Goal: Transaction & Acquisition: Purchase product/service

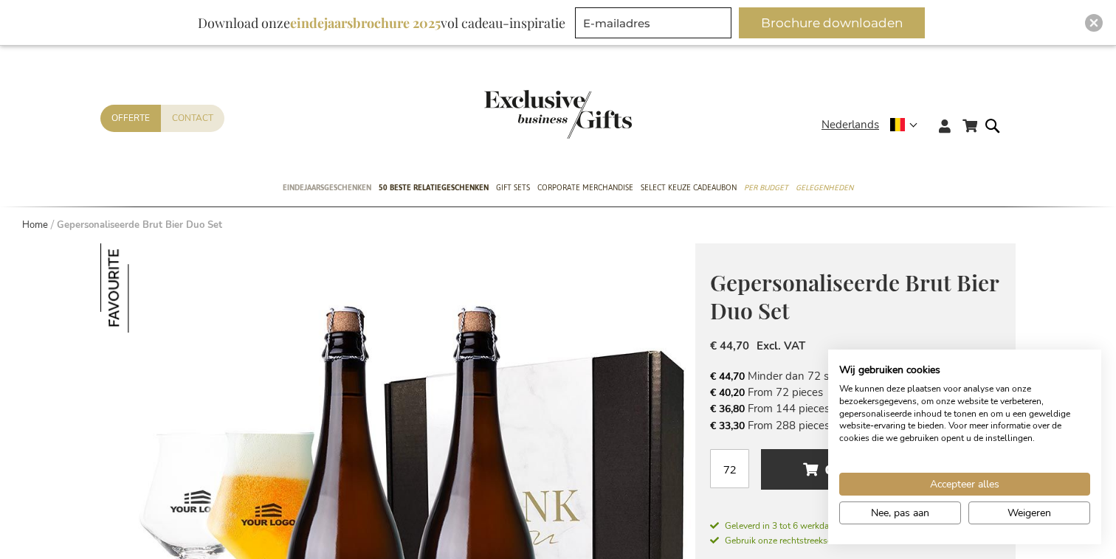
click at [325, 190] on span "Eindejaarsgeschenken" at bounding box center [327, 187] width 89 height 15
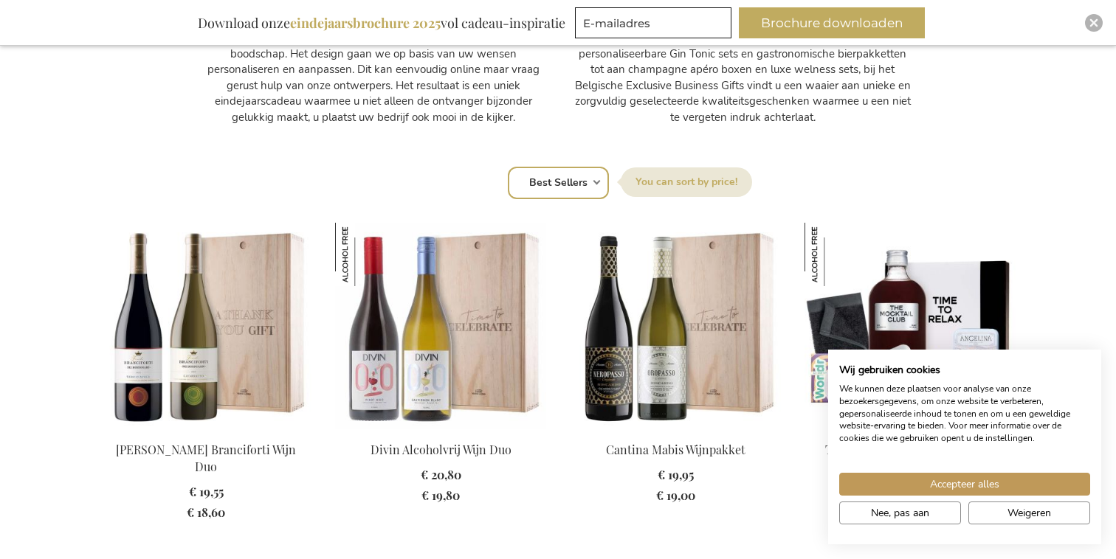
scroll to position [862, 0]
click at [585, 182] on select "Positie Best Sellers Meest bekeken Nieuw Biggest Saving Price: low to high Pric…" at bounding box center [558, 182] width 101 height 32
select select "most_viewed"
click at [508, 166] on select "Positie Best Sellers Meest bekeken Nieuw Biggest Saving Price: low to high Pric…" at bounding box center [558, 182] width 101 height 32
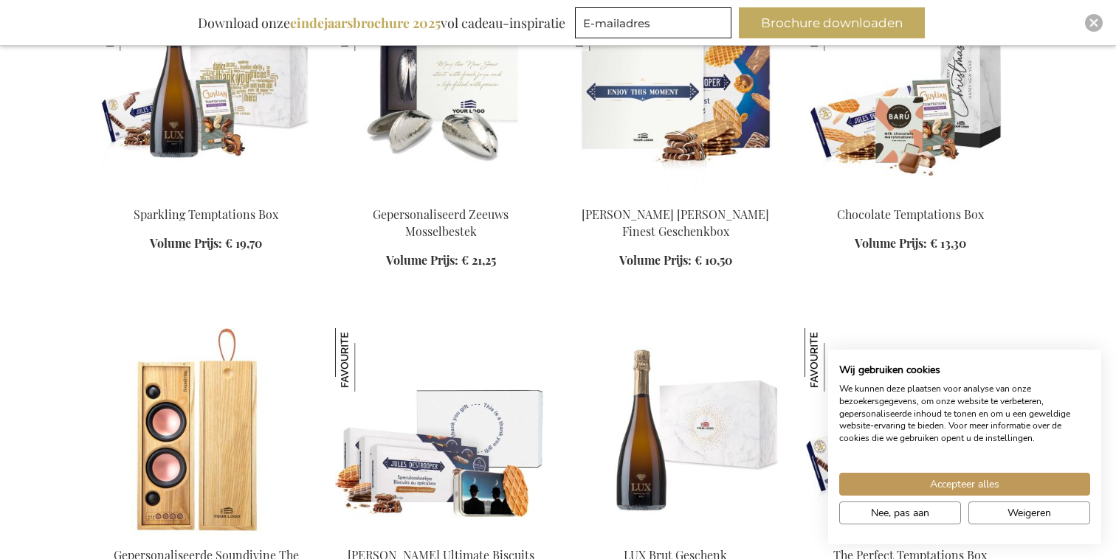
scroll to position [1103, 0]
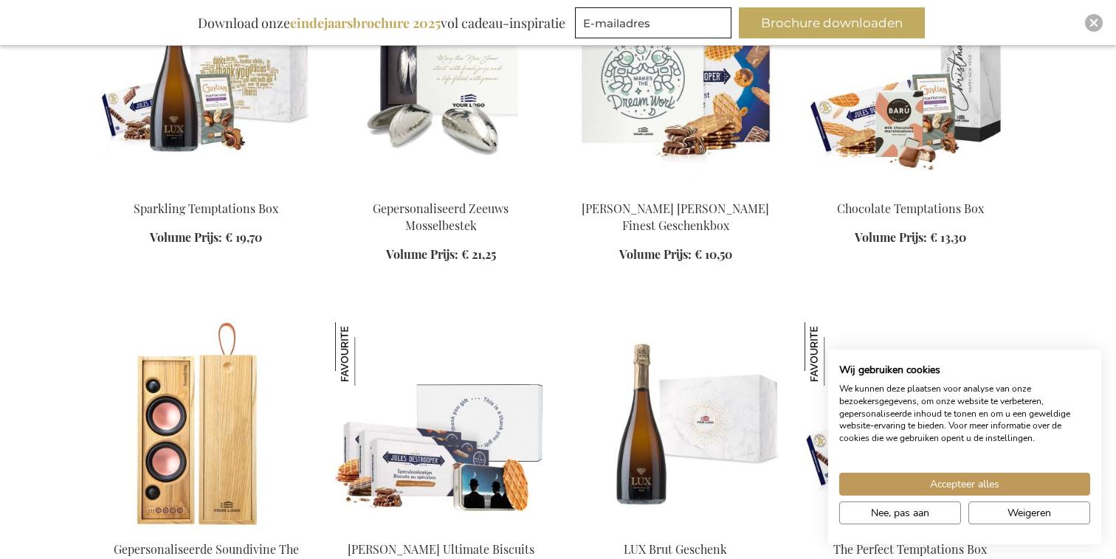
click at [952, 116] on img at bounding box center [909, 85] width 211 height 207
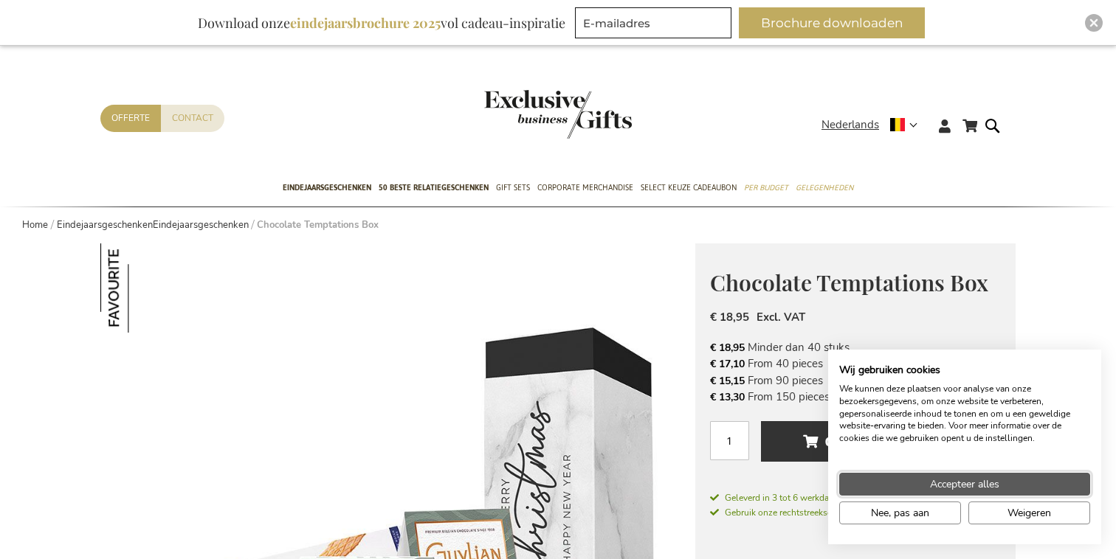
click at [886, 485] on button "Accepteer alles" at bounding box center [964, 484] width 251 height 23
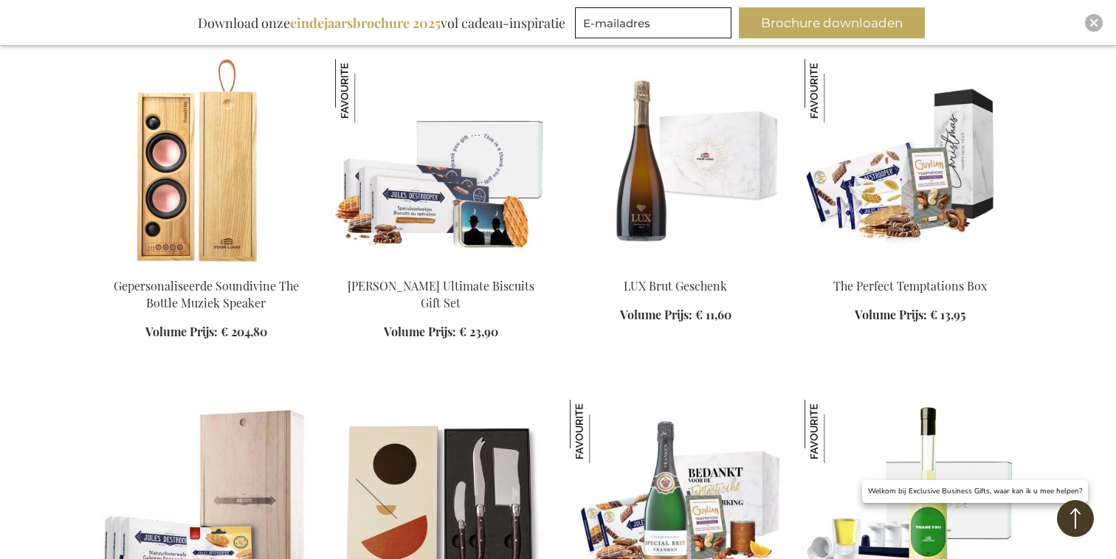
scroll to position [1365, 0]
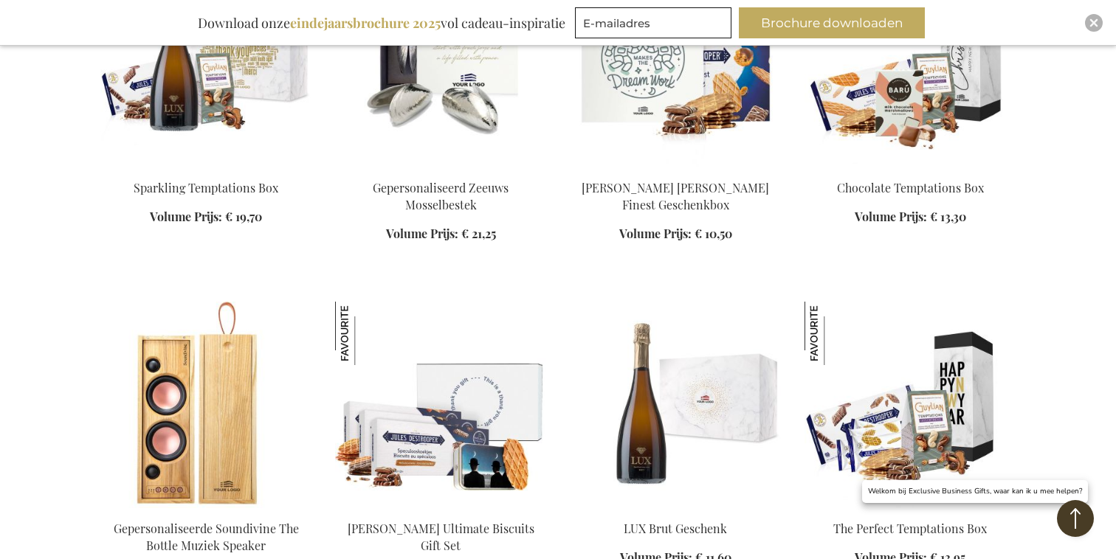
scroll to position [1121, 0]
